Goal: Transaction & Acquisition: Purchase product/service

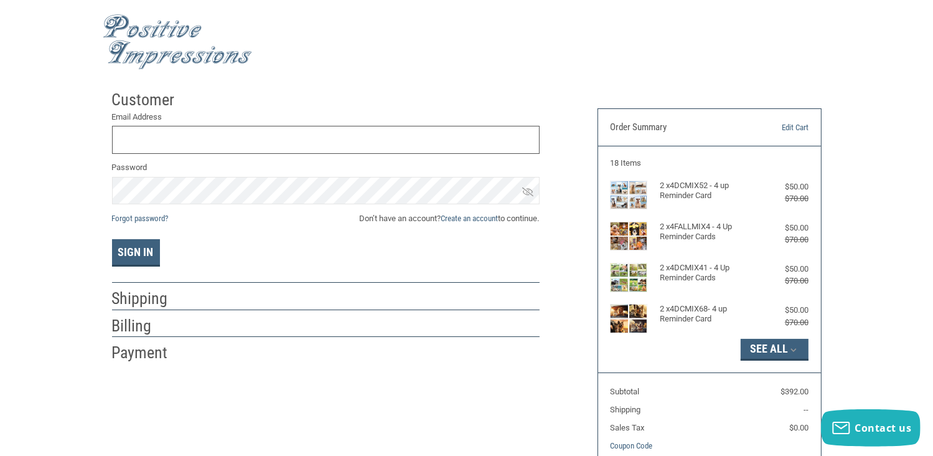
click at [137, 138] on input "Email Address" at bounding box center [326, 140] width 428 height 28
click at [382, 127] on input "drminteerdvm@gmail.com" at bounding box center [326, 140] width 428 height 28
click at [236, 138] on input "drminteerdvm@gmail.com" at bounding box center [326, 140] width 428 height 28
drag, startPoint x: 234, startPoint y: 139, endPoint x: 116, endPoint y: 139, distance: 117.6
click at [116, 139] on input "drminteerdvm@gmail.com" at bounding box center [326, 140] width 428 height 28
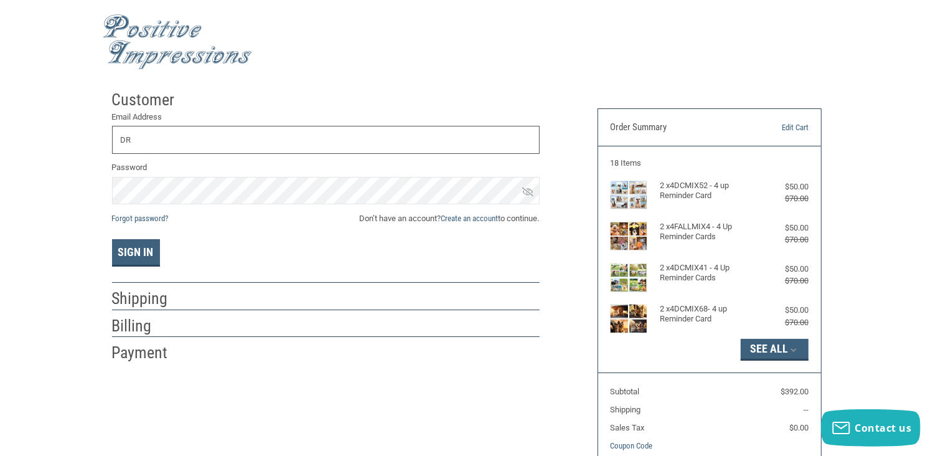
type input "drminty@aol.com"
click at [528, 193] on icon at bounding box center [527, 191] width 11 height 9
click at [528, 193] on icon at bounding box center [527, 191] width 11 height 7
click at [145, 217] on link "Forgot password?" at bounding box center [140, 218] width 57 height 9
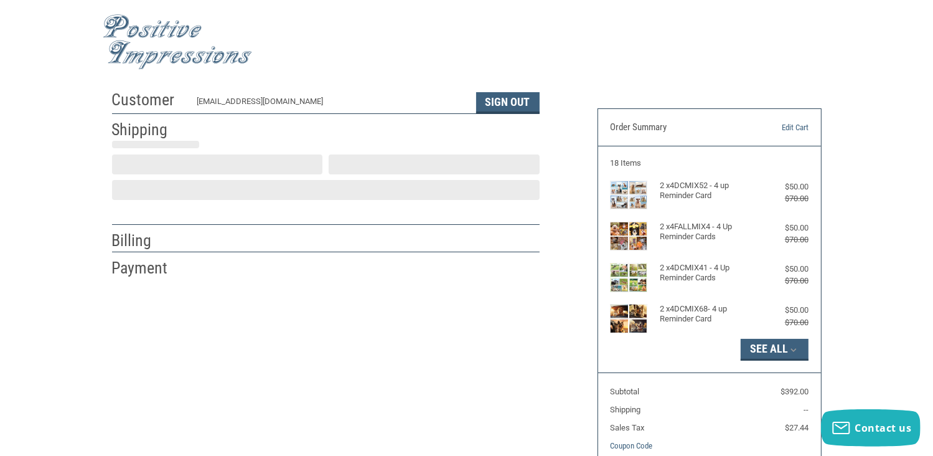
scroll to position [22, 0]
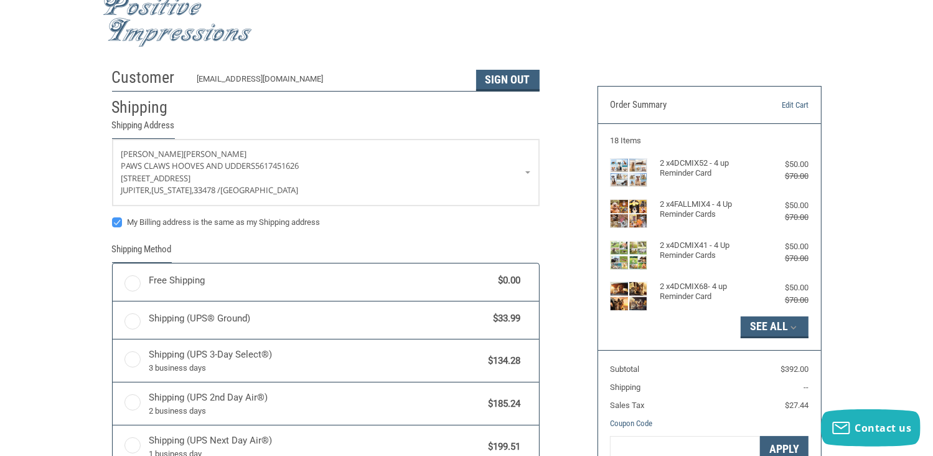
radio input "true"
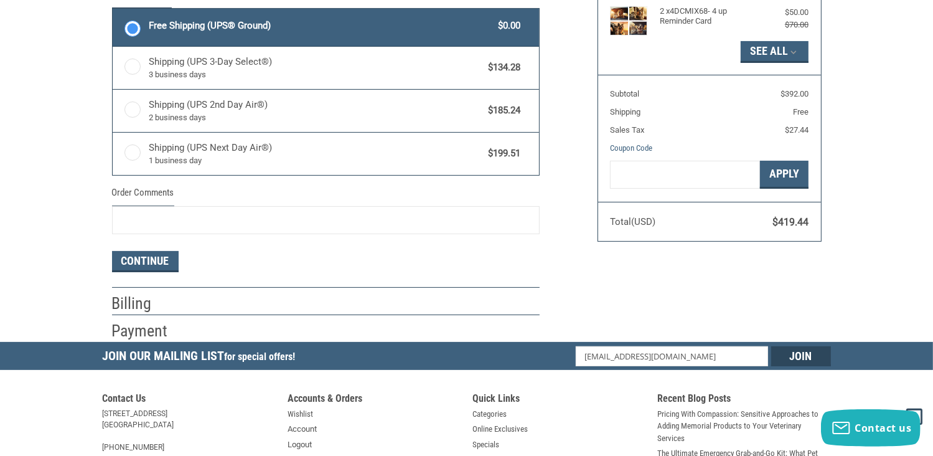
scroll to position [299, 0]
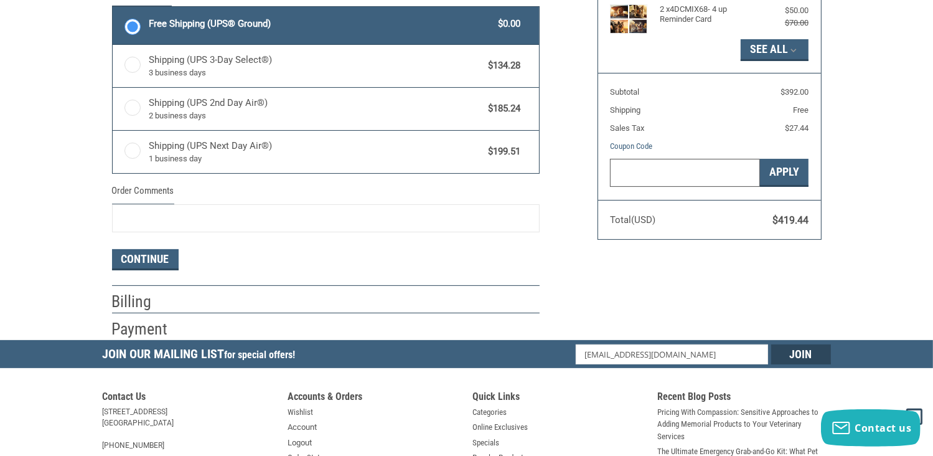
click at [626, 175] on input "Gift Certificate or Coupon Code" at bounding box center [685, 173] width 150 height 28
type input "20"
click at [784, 171] on button "Apply" at bounding box center [784, 173] width 49 height 28
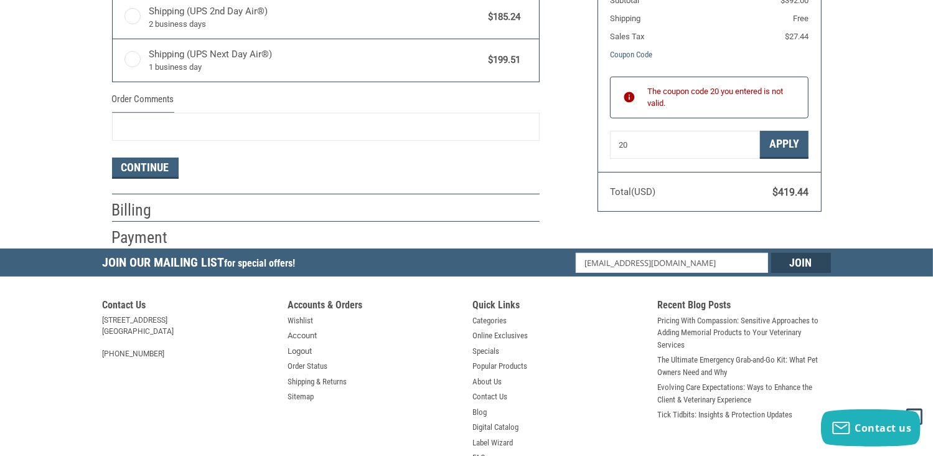
scroll to position [393, 0]
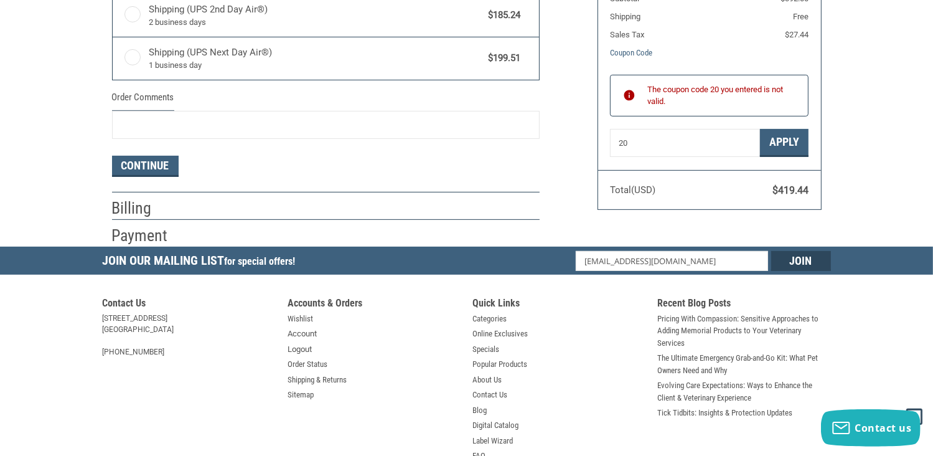
click at [372, 209] on div at bounding box center [368, 212] width 343 height 16
click at [157, 162] on button "Continue" at bounding box center [145, 166] width 67 height 21
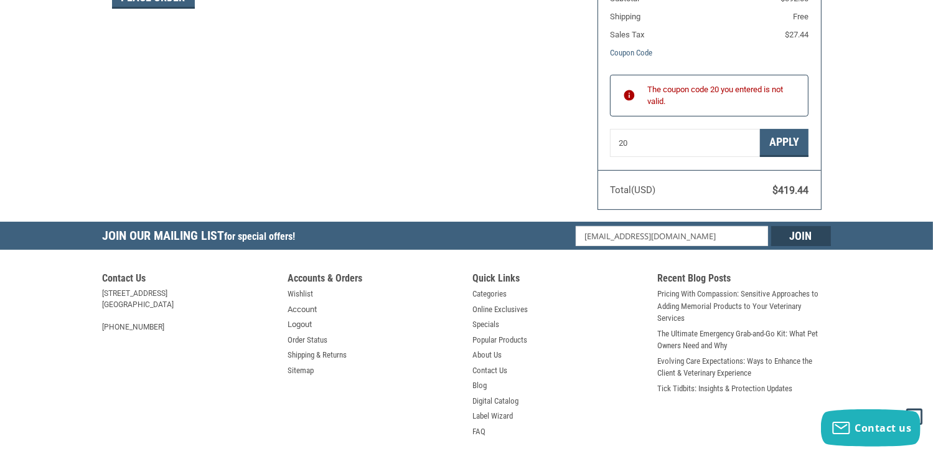
scroll to position [311, 0]
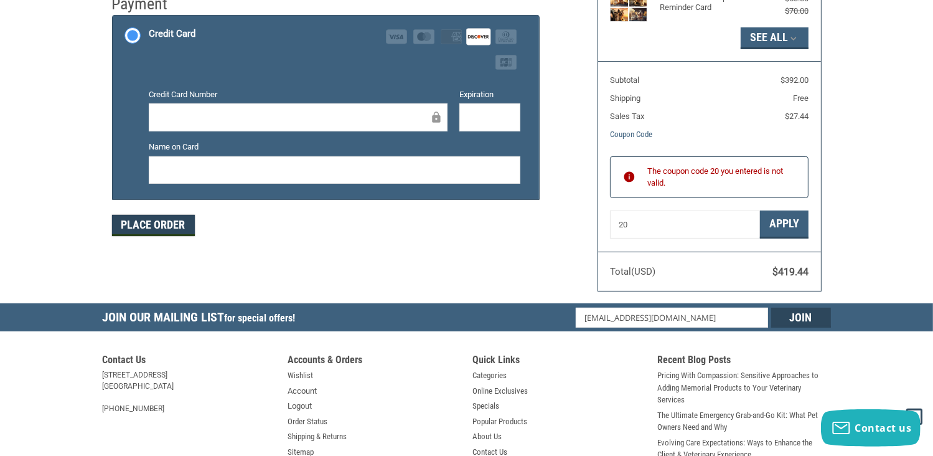
click at [154, 225] on button "Place Order" at bounding box center [153, 225] width 83 height 21
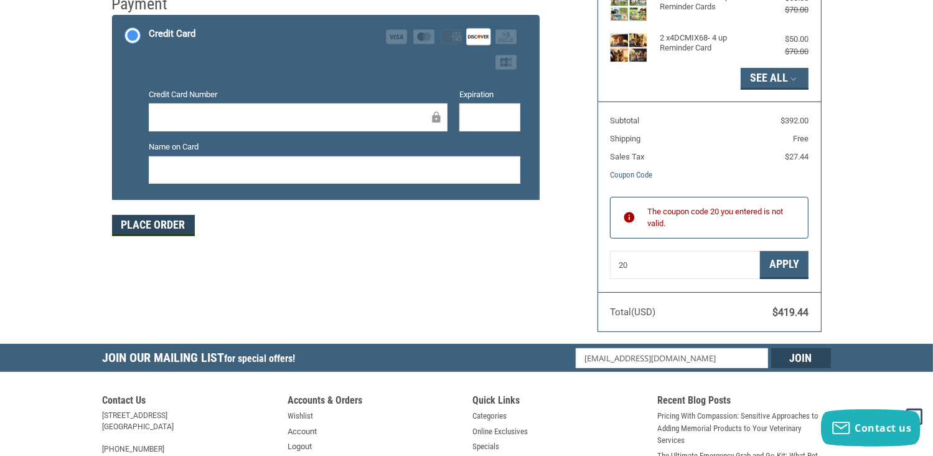
scroll to position [261, 0]
